Goal: Information Seeking & Learning: Learn about a topic

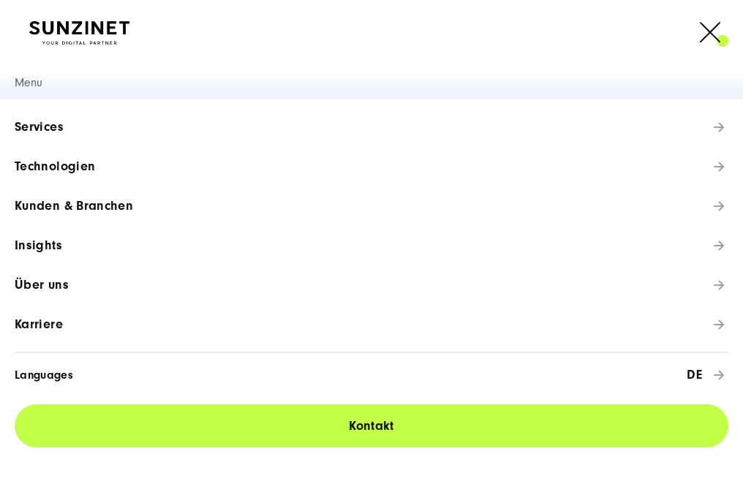
click at [30, 283] on span "Über uns" at bounding box center [42, 285] width 54 height 15
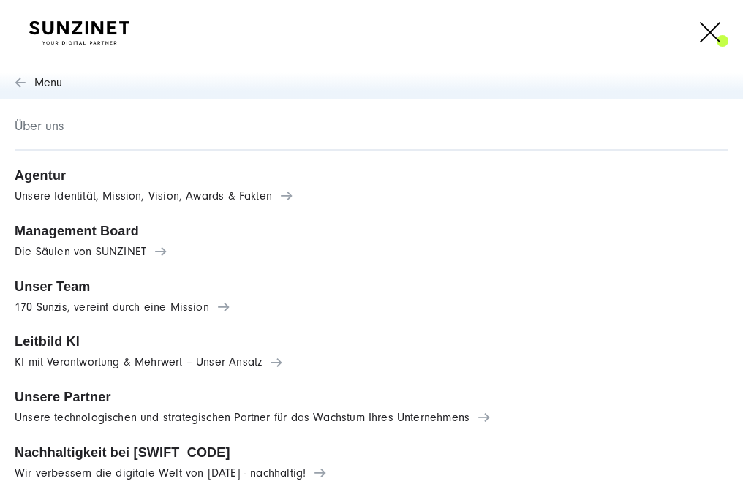
click at [89, 175] on span "Agentur" at bounding box center [372, 175] width 714 height 15
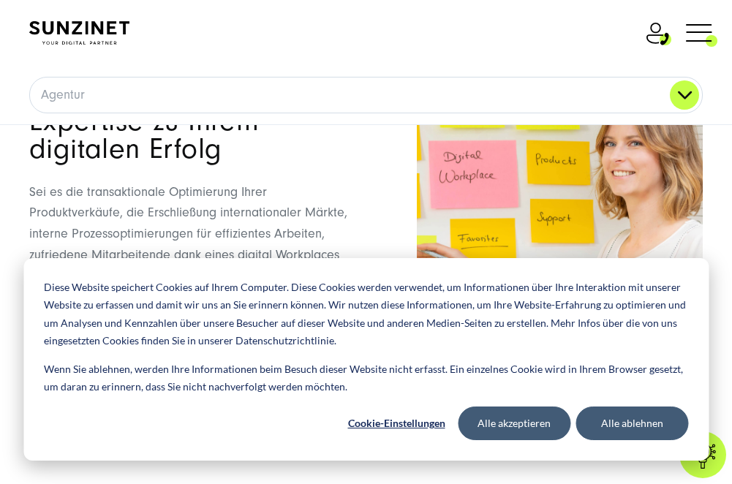
scroll to position [1171, 0]
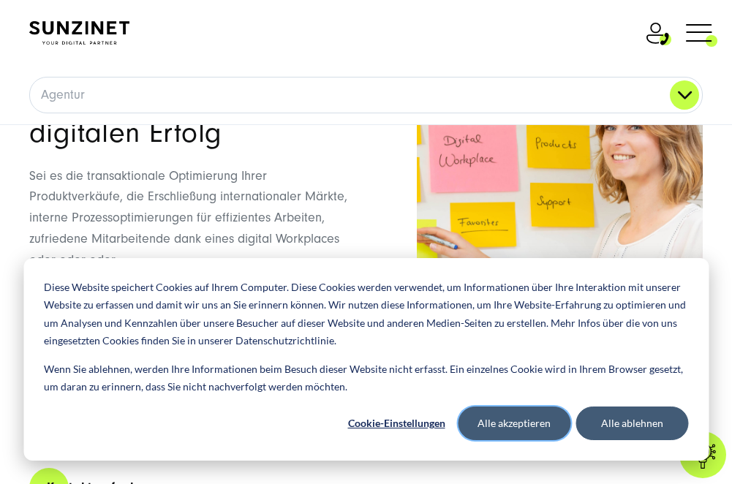
drag, startPoint x: 519, startPoint y: 413, endPoint x: 497, endPoint y: 340, distance: 76.6
click at [519, 413] on button "Alle akzeptieren" at bounding box center [514, 424] width 113 height 34
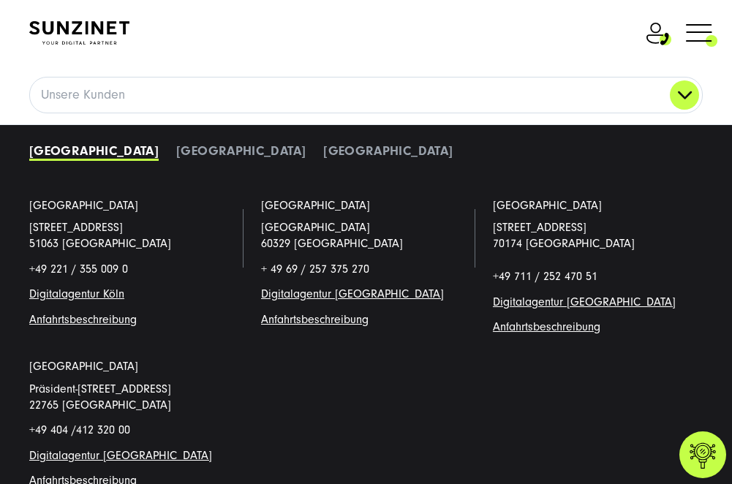
scroll to position [9584, 0]
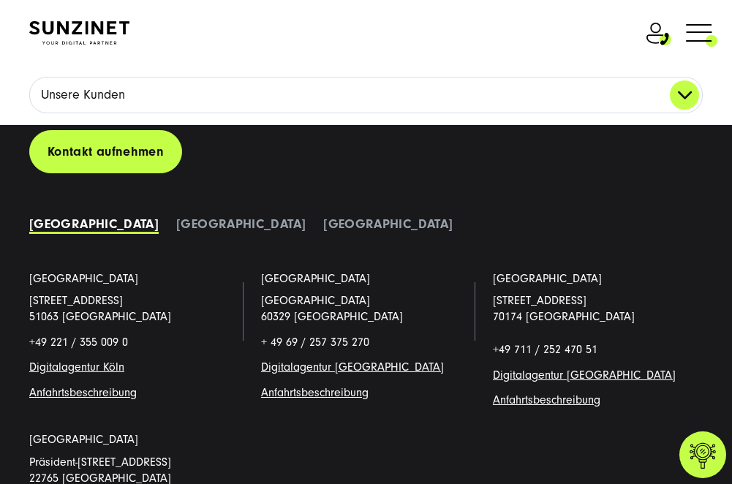
click at [34, 110] on link "Unsere Kunden" at bounding box center [366, 95] width 672 height 35
